Goal: Task Accomplishment & Management: Complete application form

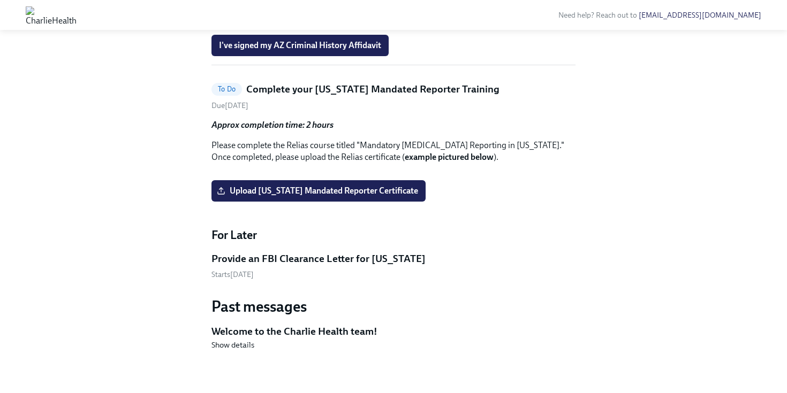
scroll to position [1797, 0]
click at [328, 186] on span "Upload [US_STATE] Mandated Reporter Certificate" at bounding box center [318, 191] width 199 height 11
click at [0, 0] on input "Upload [US_STATE] Mandated Reporter Certificate" at bounding box center [0, 0] width 0 height 0
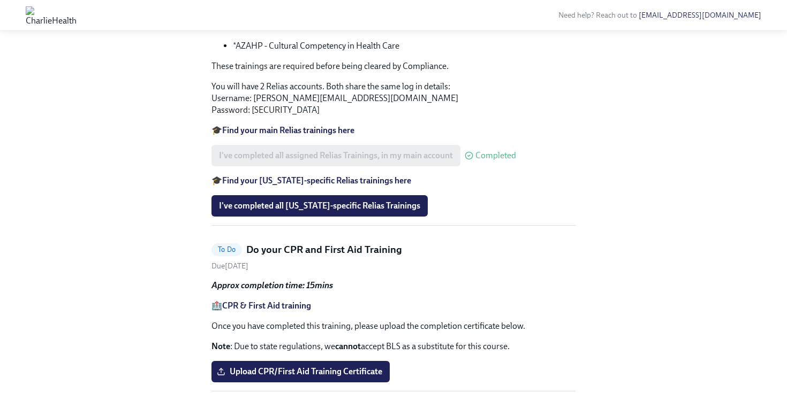
scroll to position [786, 0]
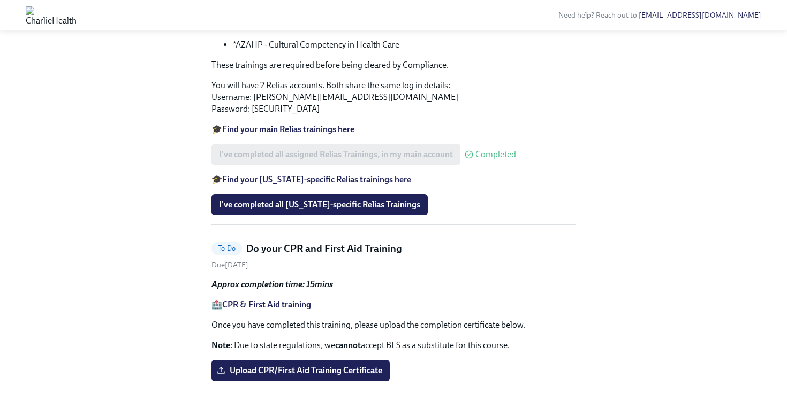
click at [574, 135] on div "Approx completion time: 1 hour Work through all lessons in [GEOGRAPHIC_DATA], f…" at bounding box center [393, 39] width 364 height 193
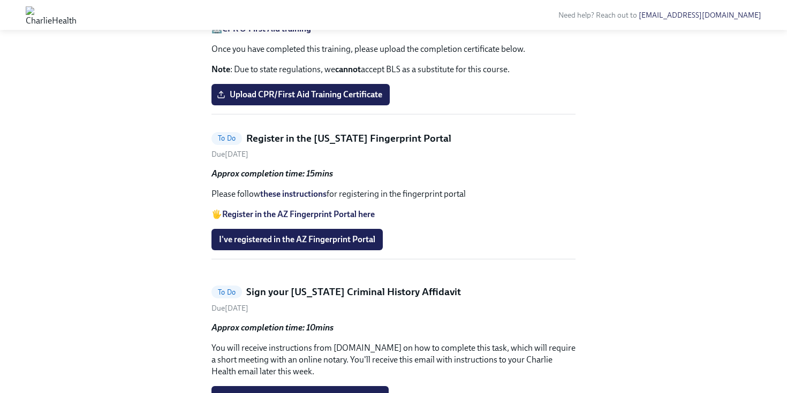
scroll to position [1064, 0]
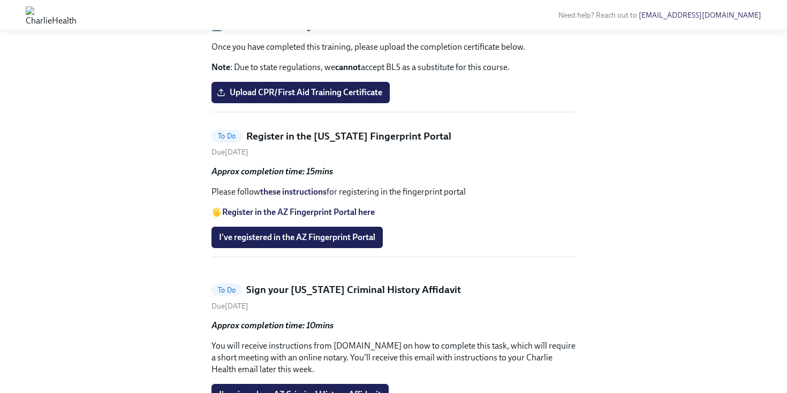
click at [279, 32] on strong "CPR & First Aid training" at bounding box center [266, 26] width 89 height 10
click at [317, 103] on label "Upload CPR/First Aid Training Certificate" at bounding box center [300, 92] width 178 height 21
click at [0, 0] on input "Upload CPR/First Aid Training Certificate" at bounding box center [0, 0] width 0 height 0
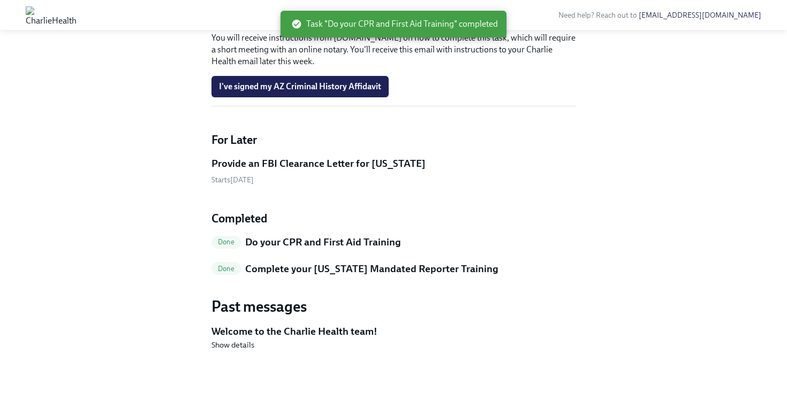
scroll to position [1285, 0]
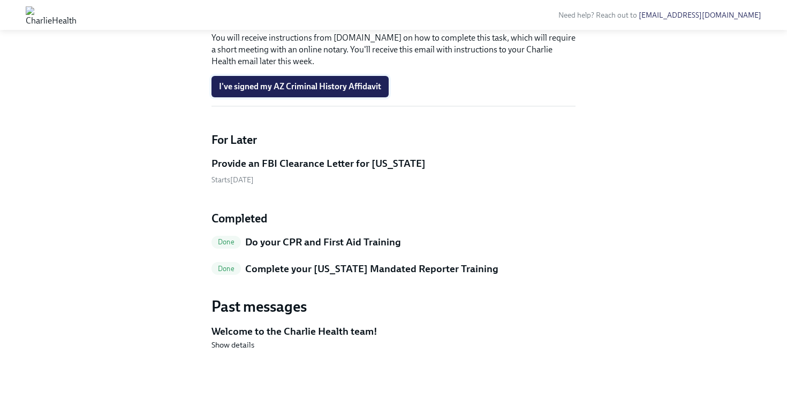
click at [325, 92] on span "I've signed my AZ Criminal History Affidavit" at bounding box center [300, 86] width 162 height 11
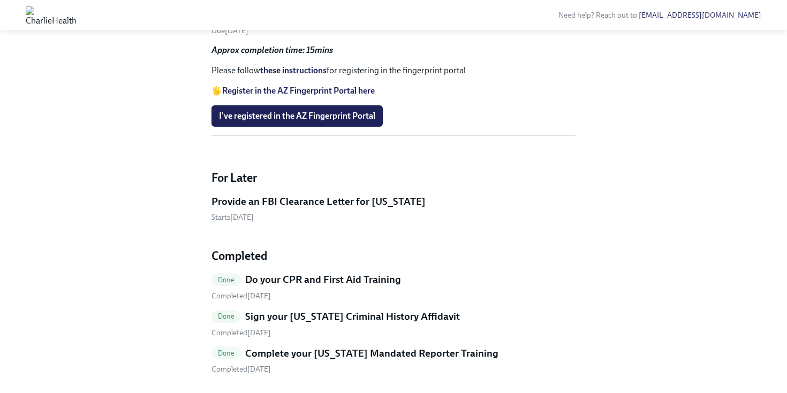
scroll to position [1015, 0]
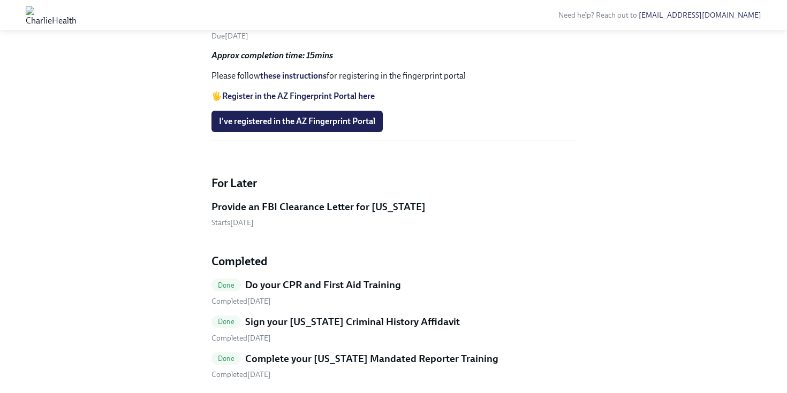
click at [300, 81] on link "these instructions" at bounding box center [293, 76] width 66 height 10
click at [317, 101] on strong "Register in the AZ Fingerprint Portal here" at bounding box center [298, 96] width 153 height 10
